Goal: Information Seeking & Learning: Check status

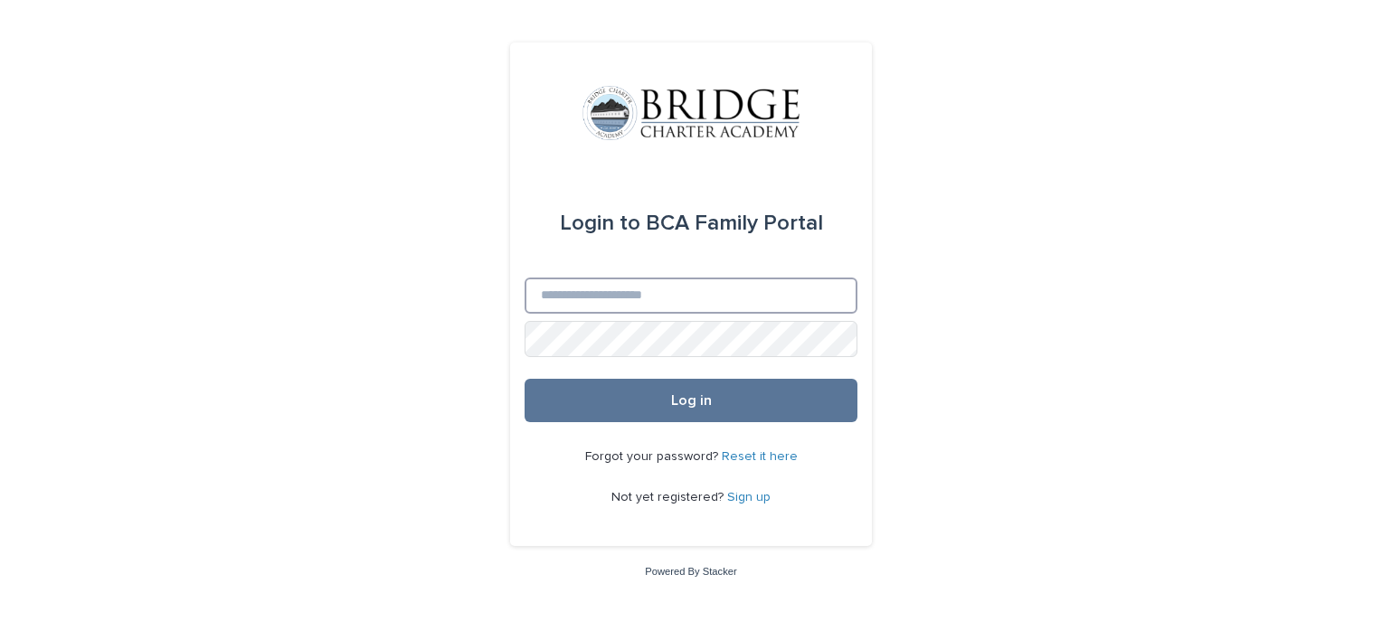
click at [610, 297] on input "Email" at bounding box center [691, 296] width 333 height 36
type input "**********"
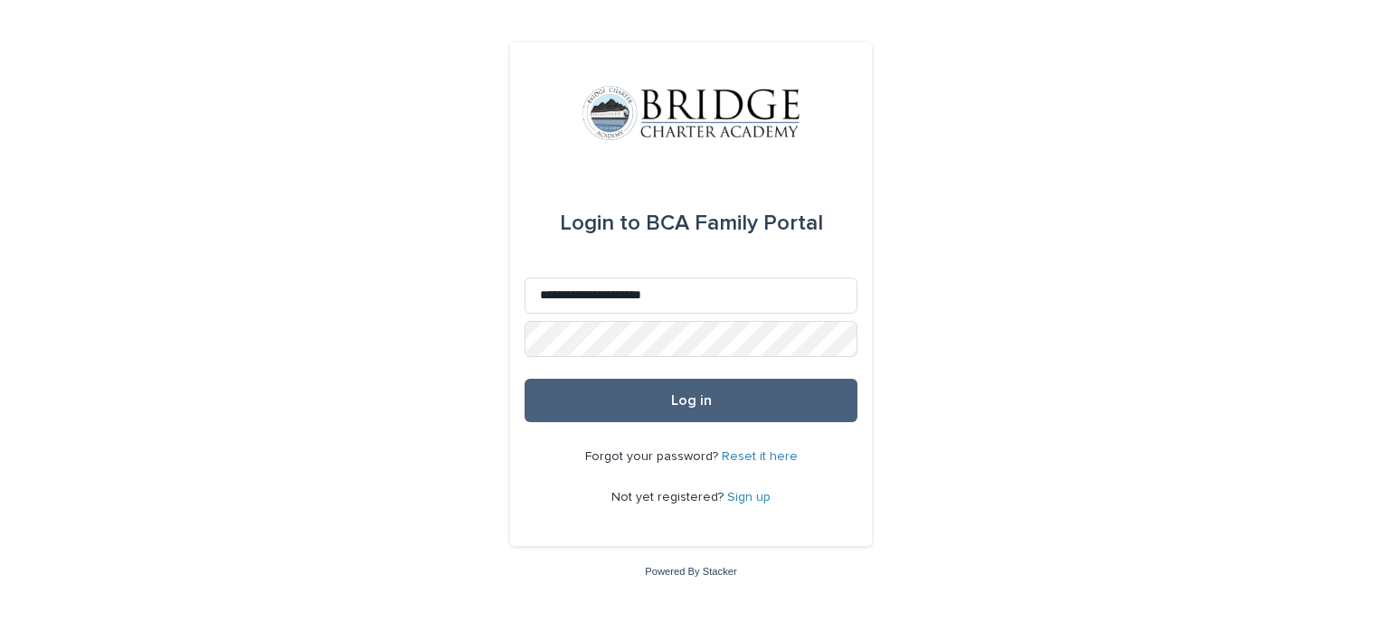
click at [684, 394] on span "Log in" at bounding box center [691, 400] width 41 height 14
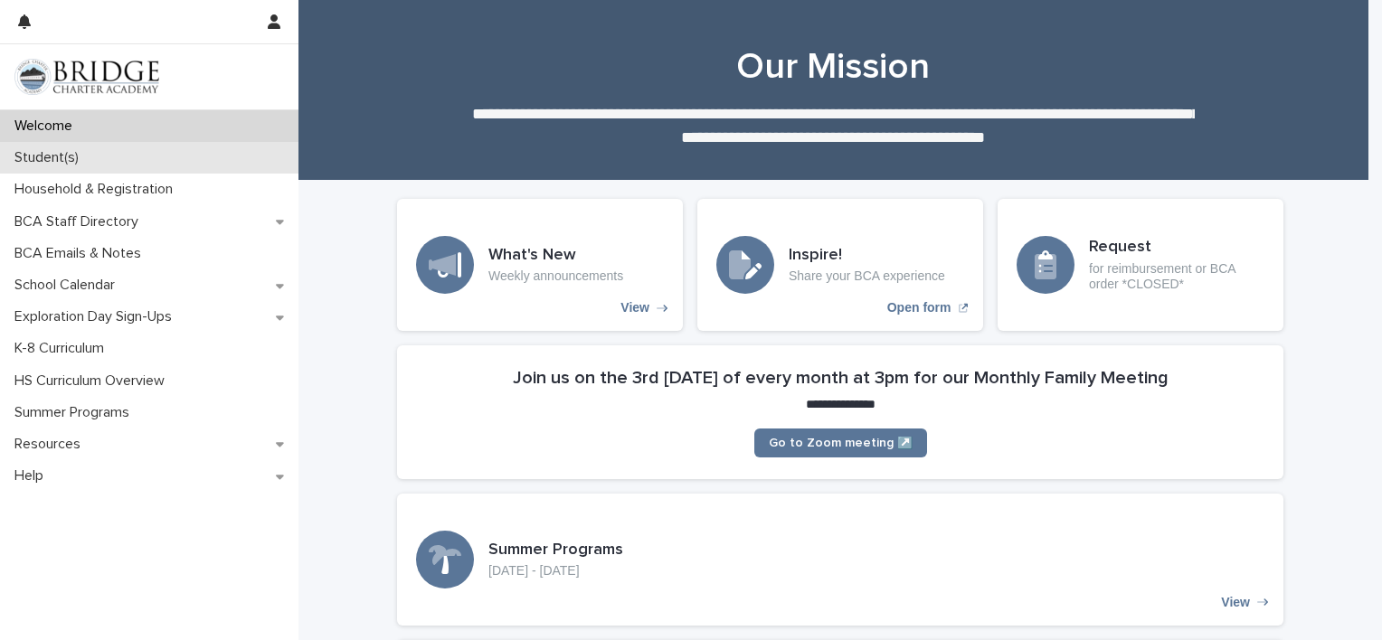
click at [56, 164] on p "Student(s)" at bounding box center [50, 157] width 86 height 17
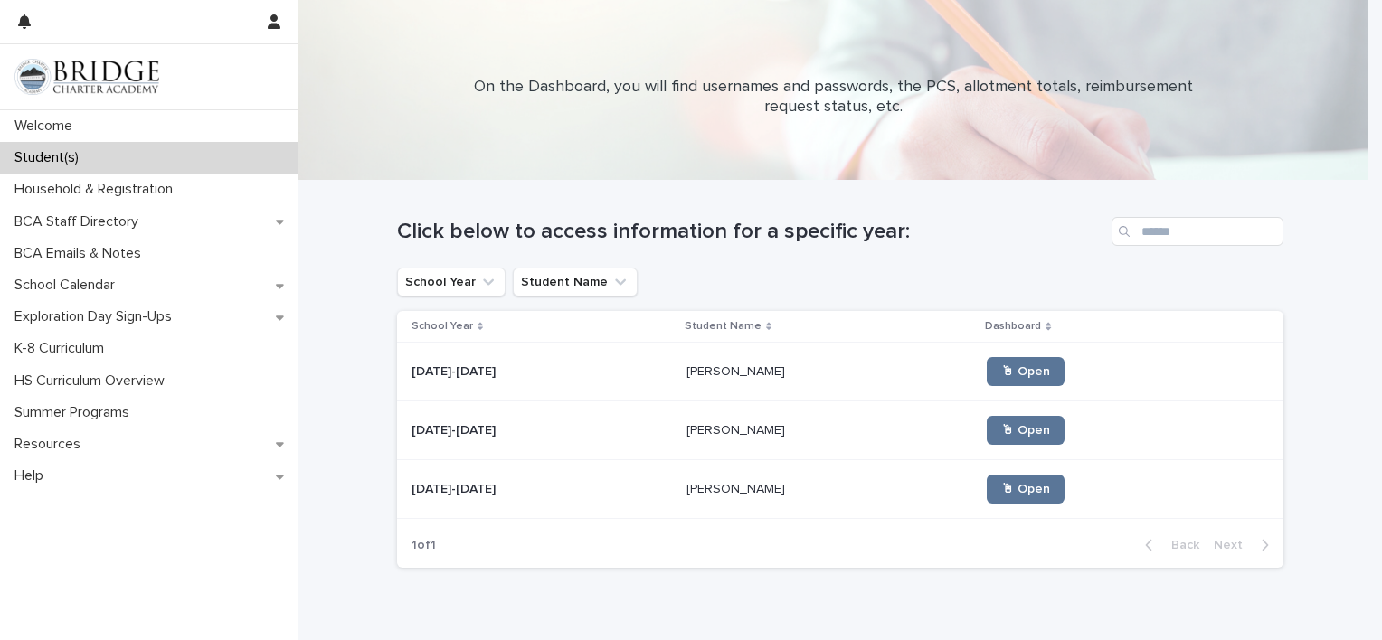
click at [686, 487] on p "[PERSON_NAME]" at bounding box center [737, 487] width 102 height 19
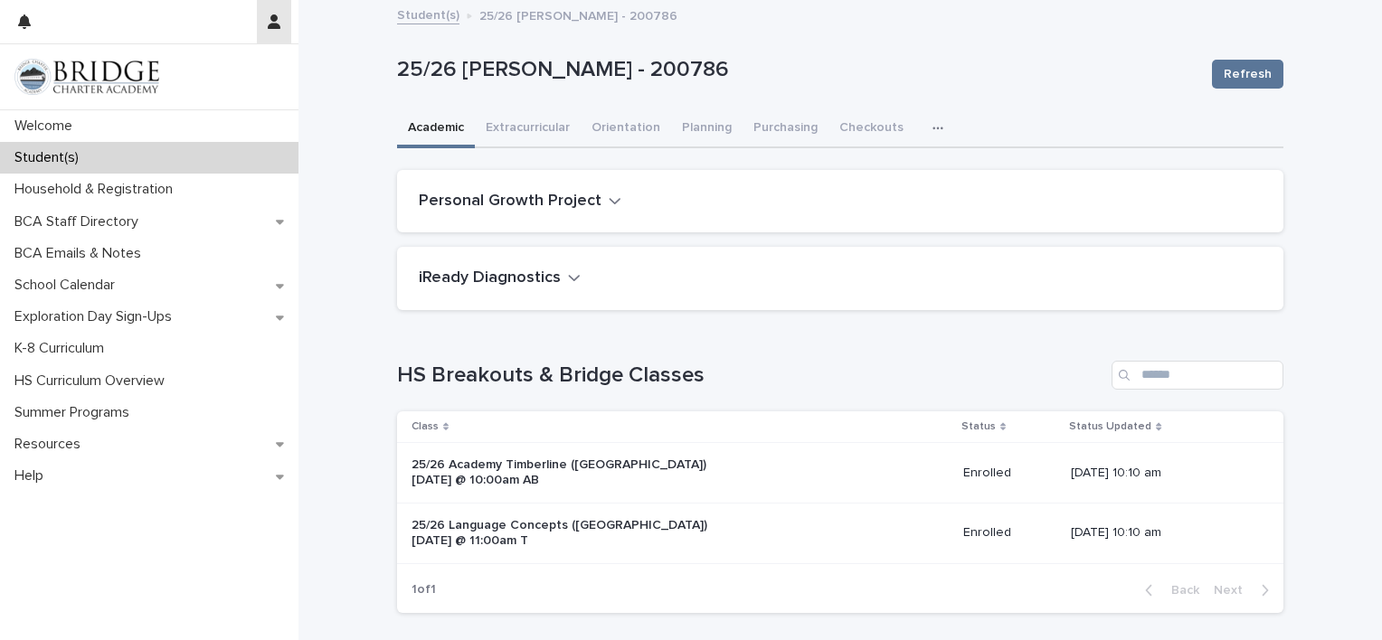
click at [280, 22] on button "button" at bounding box center [274, 21] width 34 height 43
click at [183, 66] on p "Log Out" at bounding box center [222, 76] width 114 height 31
